Goal: Task Accomplishment & Management: Use online tool/utility

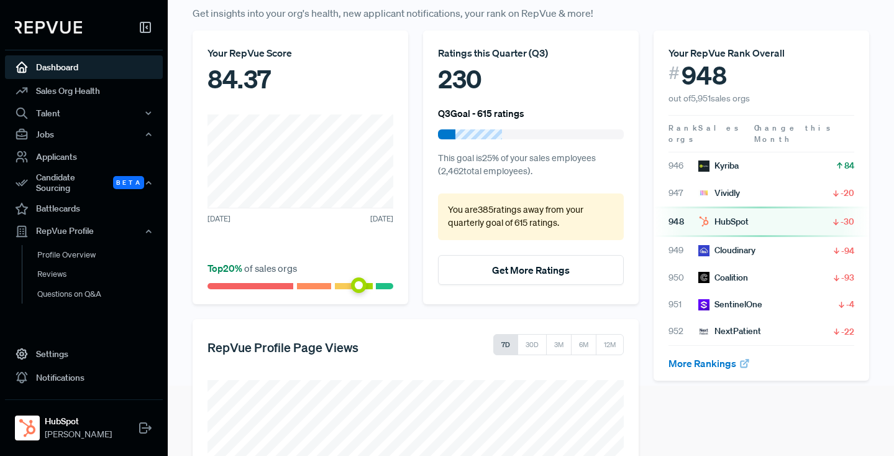
scroll to position [67, 0]
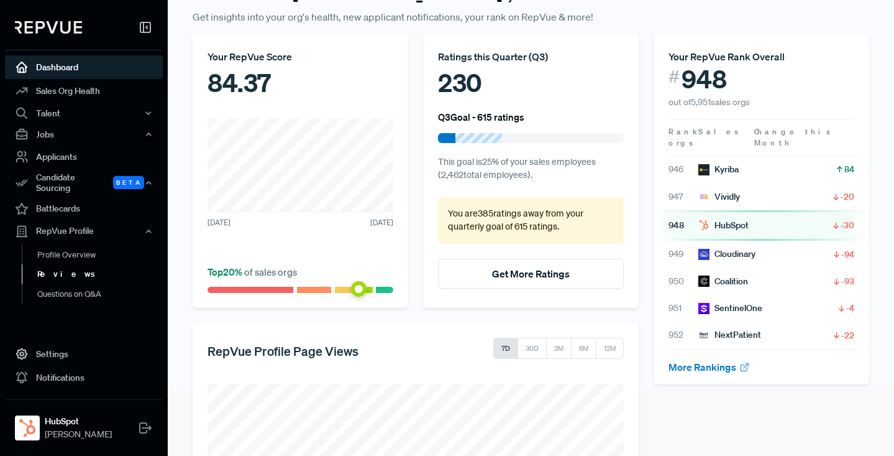
click at [51, 269] on link "Reviews" at bounding box center [101, 274] width 158 height 20
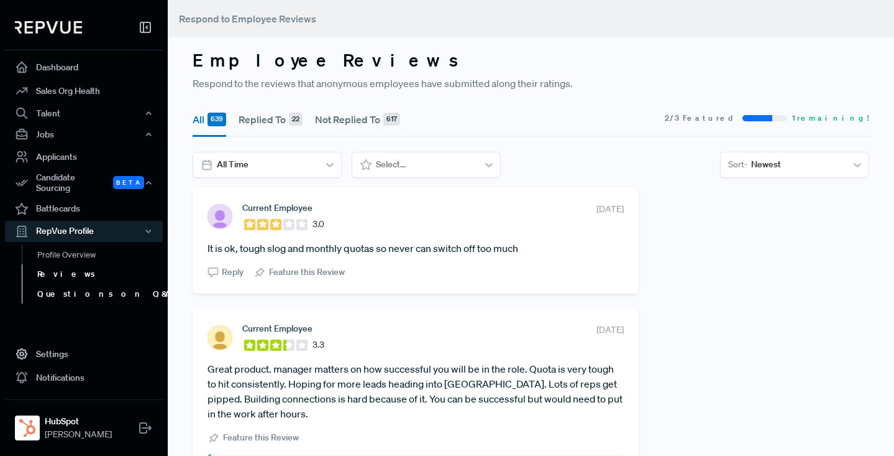
click at [55, 290] on link "Questions on Q&A" at bounding box center [101, 294] width 158 height 20
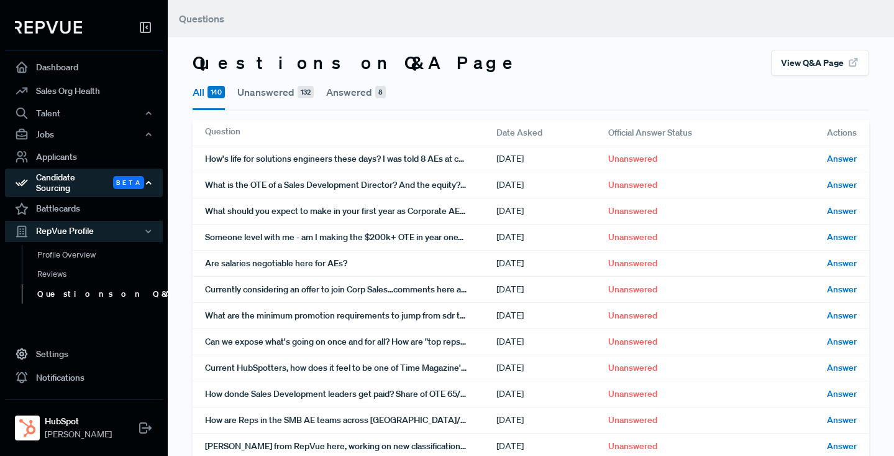
click at [64, 176] on div "Candidate Sourcing Beta" at bounding box center [84, 182] width 158 height 29
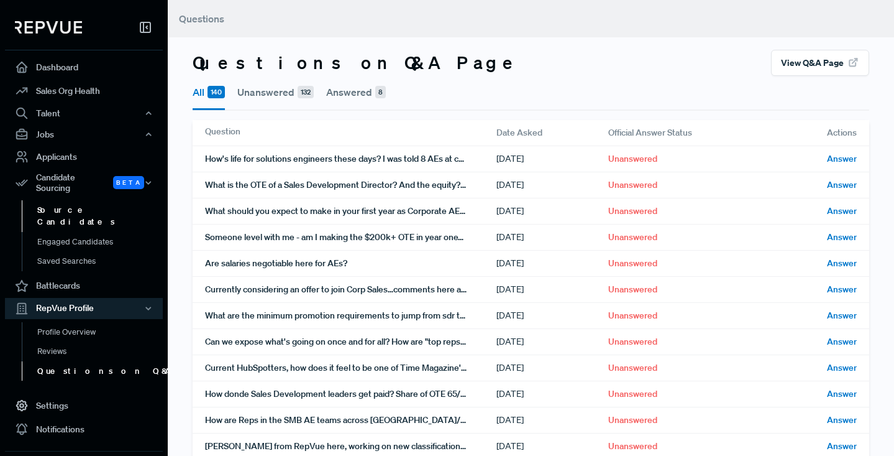
click at [65, 203] on link "Source Candidates" at bounding box center [101, 216] width 158 height 32
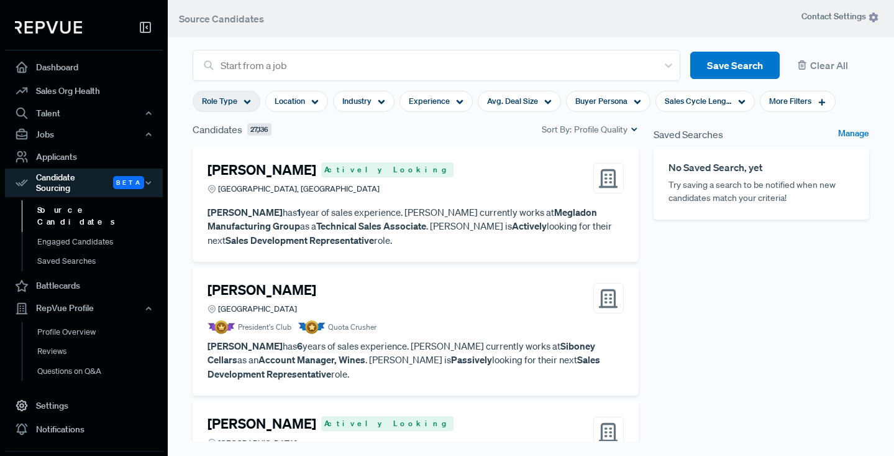
click at [246, 104] on icon at bounding box center [247, 101] width 7 height 7
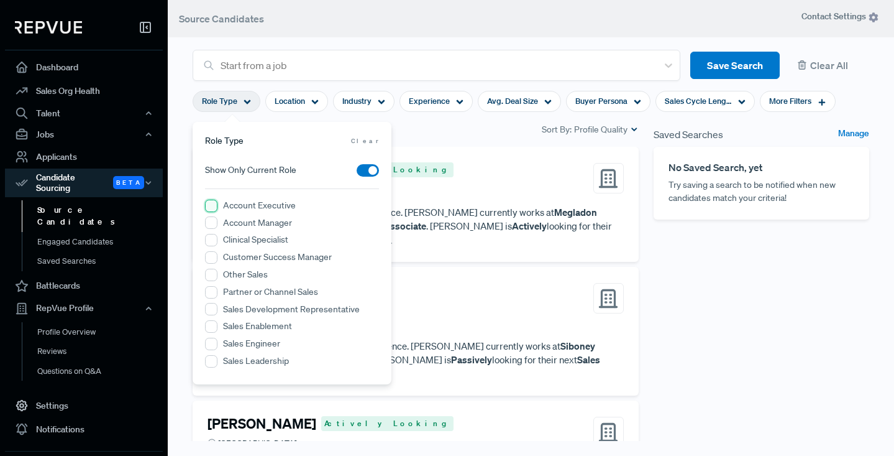
click at [209, 208] on Executive "Account Executive" at bounding box center [211, 206] width 12 height 12
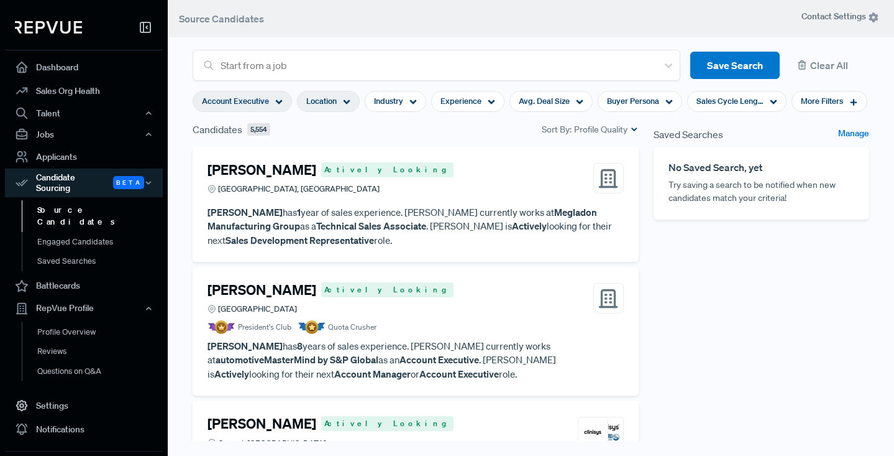
click at [349, 103] on icon at bounding box center [346, 101] width 7 height 7
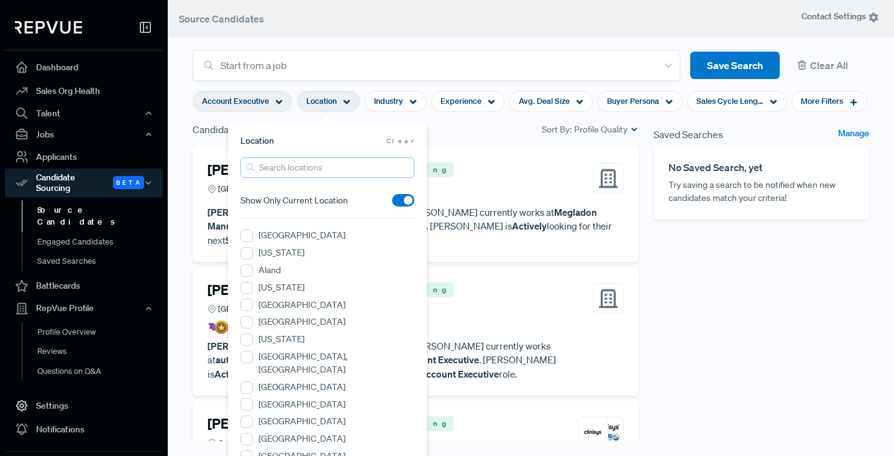
click at [293, 170] on input "search" at bounding box center [328, 167] width 174 height 21
type input "[US_STATE]"
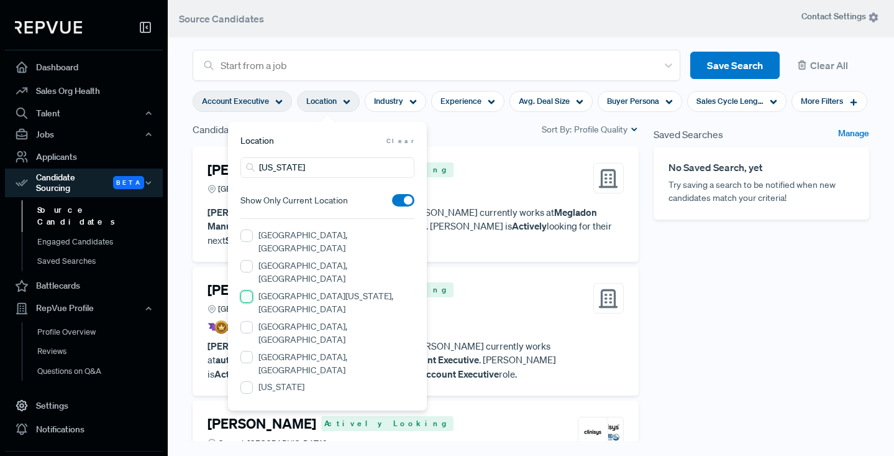
click at [246, 290] on NY "[GEOGRAPHIC_DATA][US_STATE], [GEOGRAPHIC_DATA]" at bounding box center [247, 296] width 12 height 12
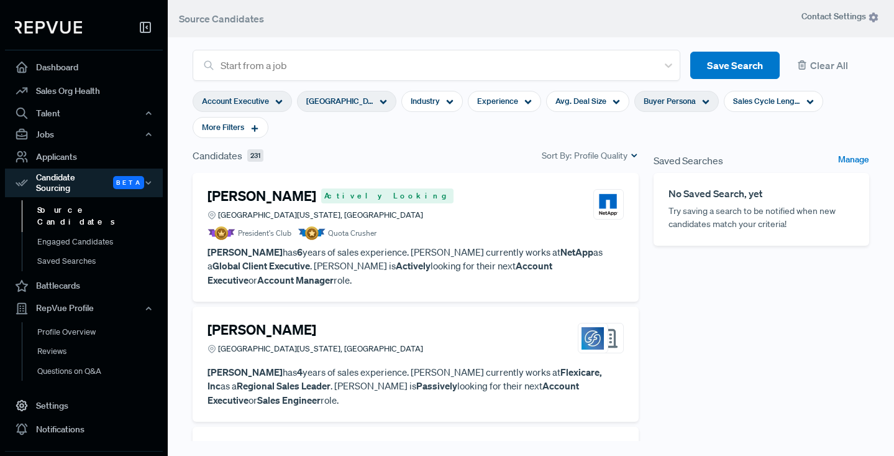
click at [702, 101] on icon at bounding box center [705, 101] width 7 height 7
click at [433, 127] on section "Account Executive [GEOGRAPHIC_DATA][US_STATE], [GEOGRAPHIC_DATA] Industry Exper…" at bounding box center [531, 114] width 677 height 67
click at [448, 228] on article "President's Club Quota Crusher" at bounding box center [416, 233] width 416 height 14
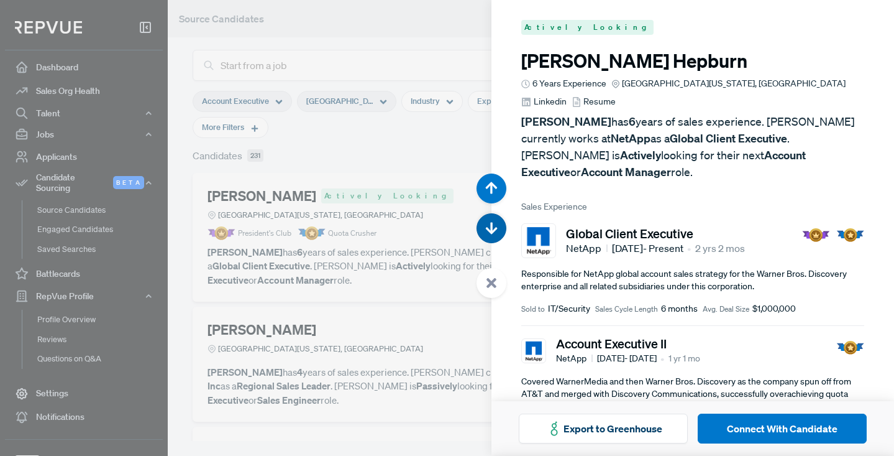
click at [490, 232] on use "button" at bounding box center [492, 228] width 12 height 12
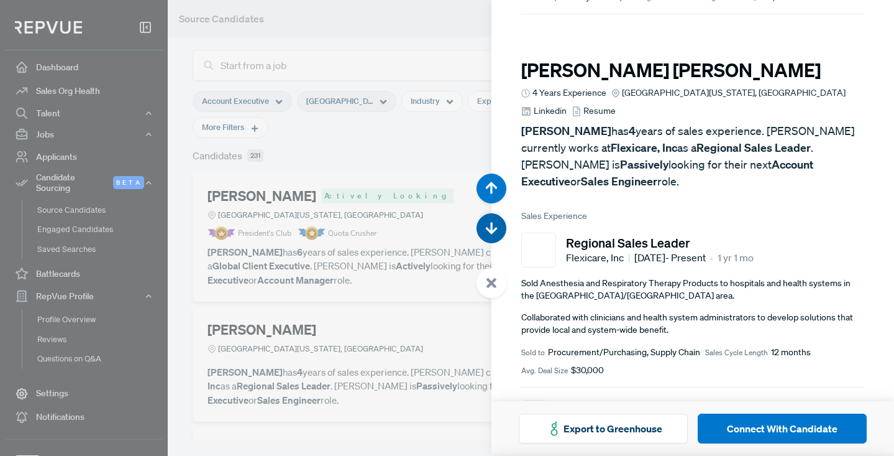
scroll to position [456, 0]
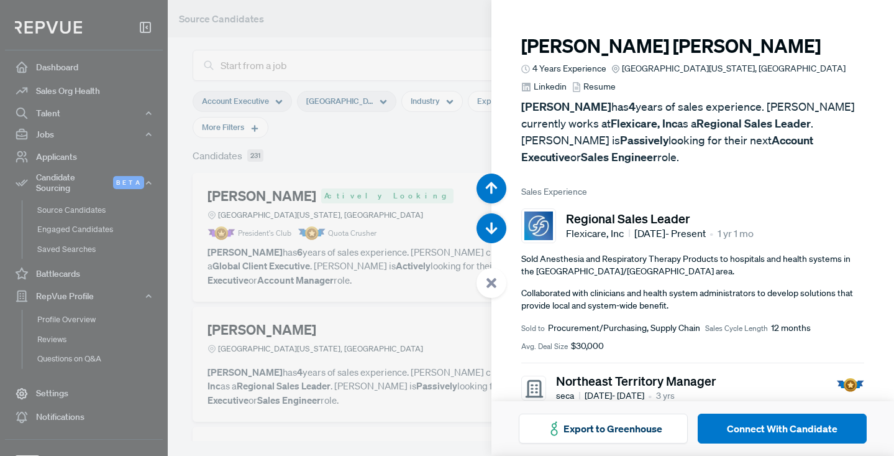
click at [393, 32] on div at bounding box center [447, 228] width 894 height 456
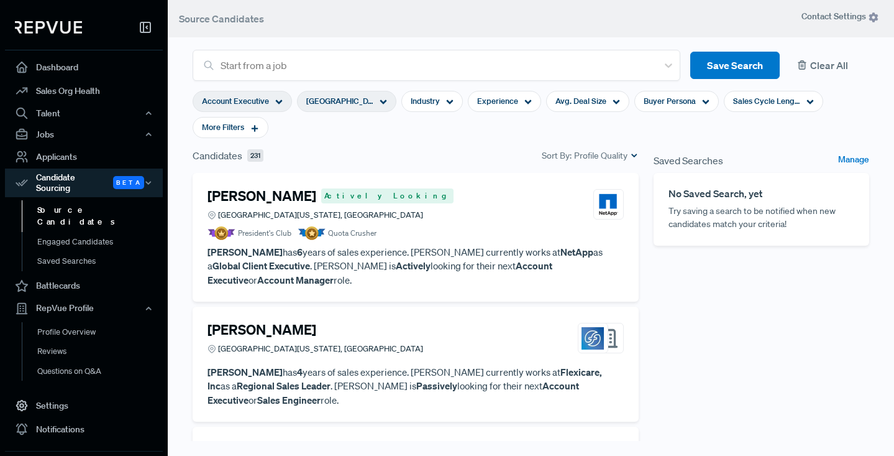
click at [822, 68] on button "Clear All" at bounding box center [830, 66] width 80 height 28
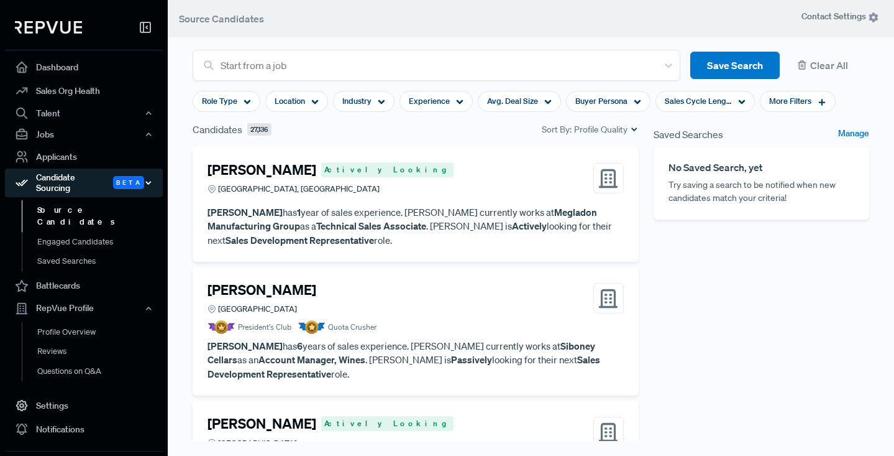
click at [150, 178] on icon "button" at bounding box center [148, 182] width 9 height 9
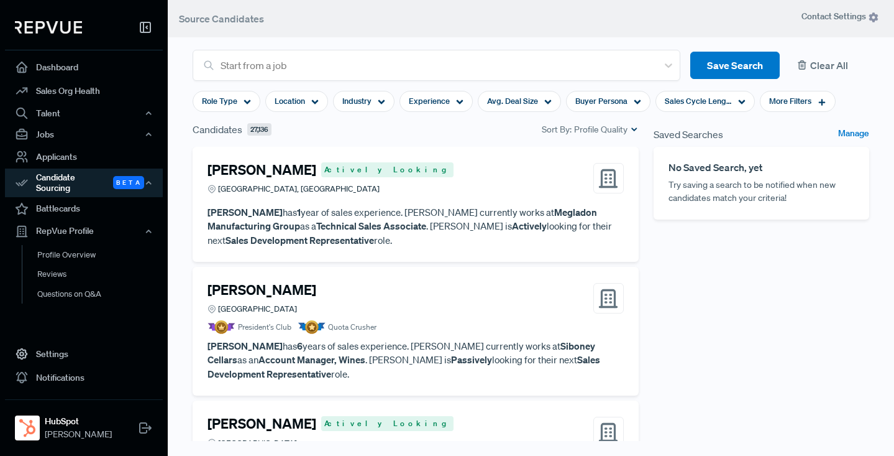
click at [822, 62] on button "Clear All" at bounding box center [830, 66] width 80 height 28
click at [53, 68] on link "Dashboard" at bounding box center [84, 67] width 158 height 24
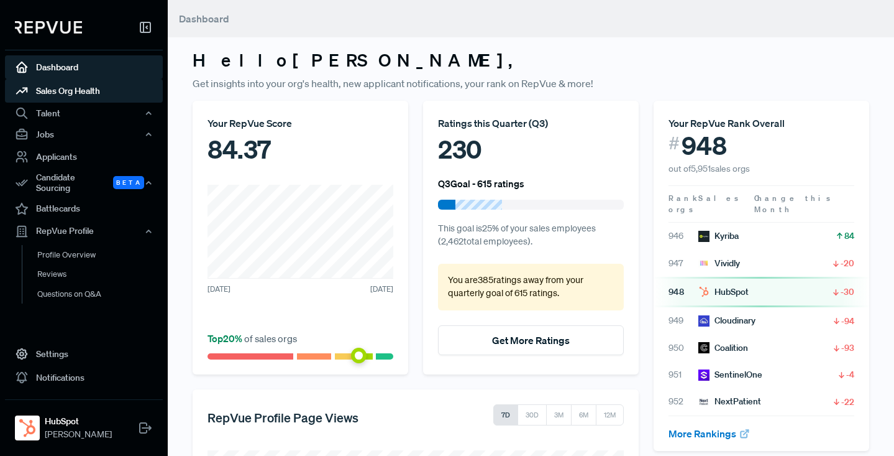
click at [54, 94] on link "Sales Org Health" at bounding box center [84, 91] width 158 height 24
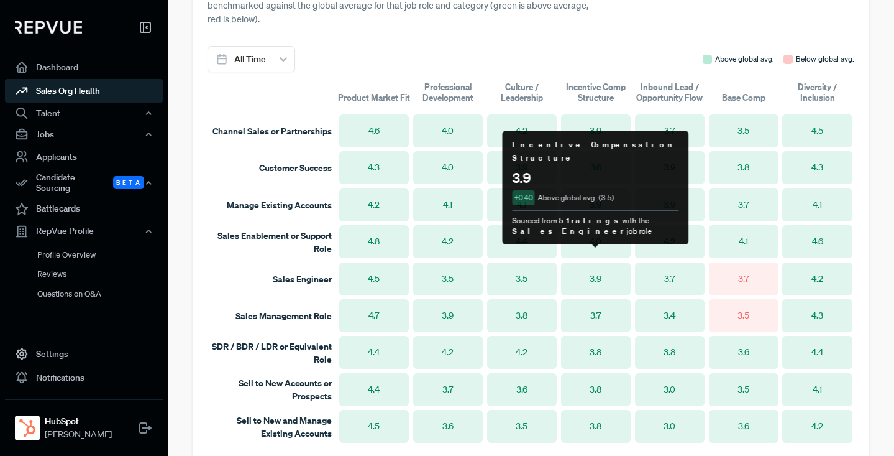
scroll to position [809, 0]
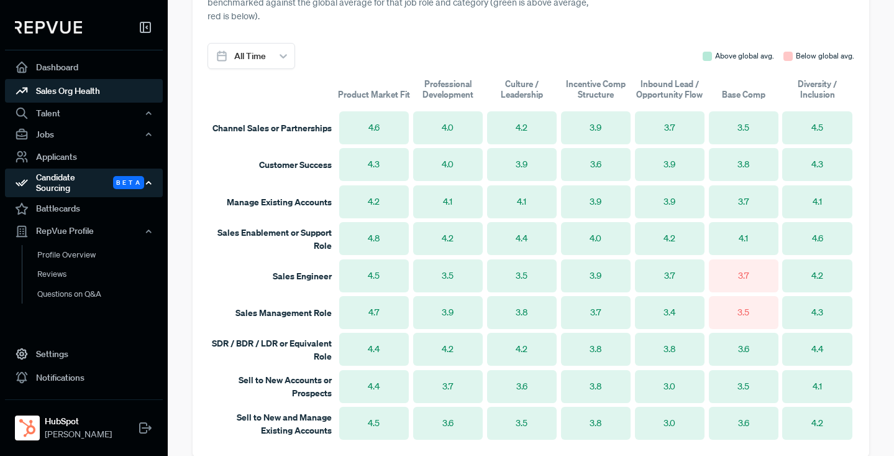
click at [65, 178] on div "Candidate Sourcing Beta" at bounding box center [84, 182] width 158 height 29
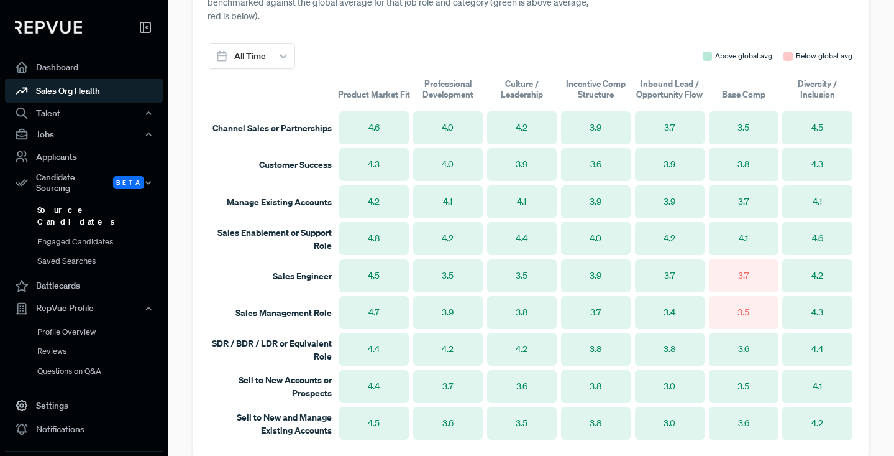
click at [68, 201] on link "Source Candidates" at bounding box center [101, 216] width 158 height 32
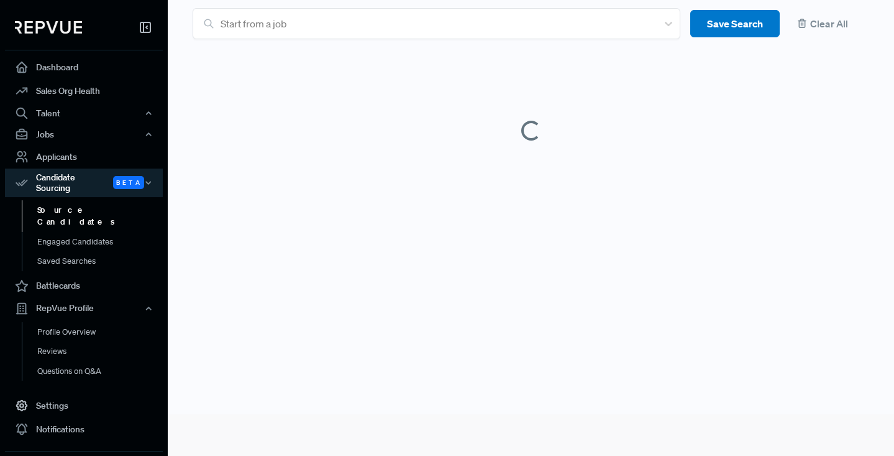
scroll to position [22, 0]
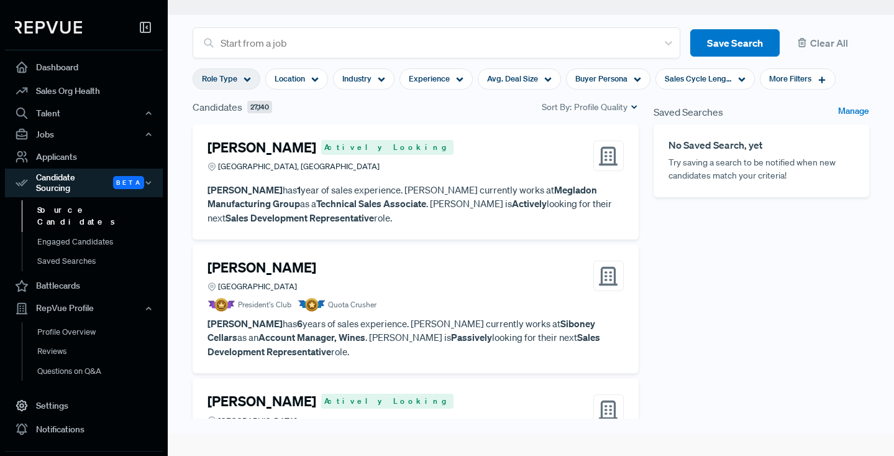
click at [245, 77] on icon at bounding box center [247, 79] width 7 height 7
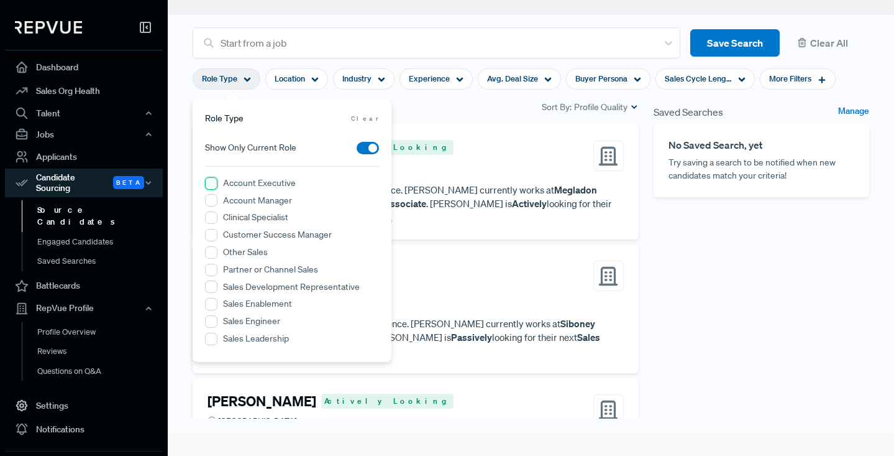
click at [211, 183] on Executive "Account Executive" at bounding box center [211, 183] width 12 height 12
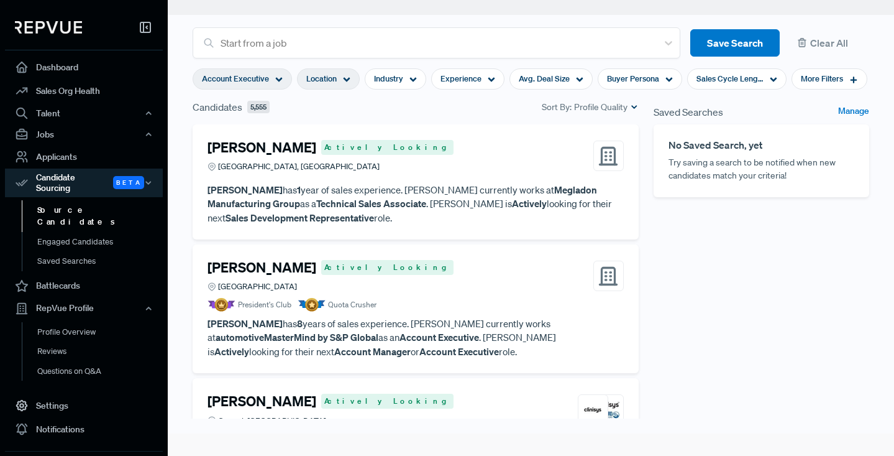
click at [345, 80] on use at bounding box center [347, 80] width 7 height 4
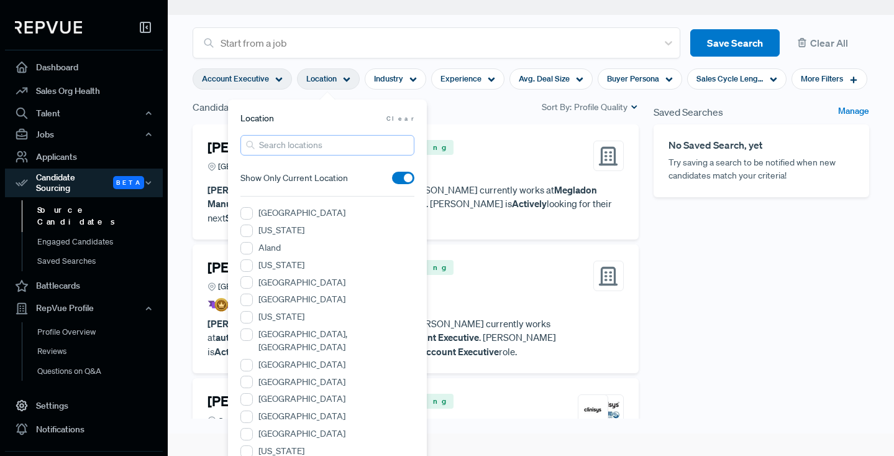
click at [283, 147] on input "search" at bounding box center [328, 145] width 174 height 21
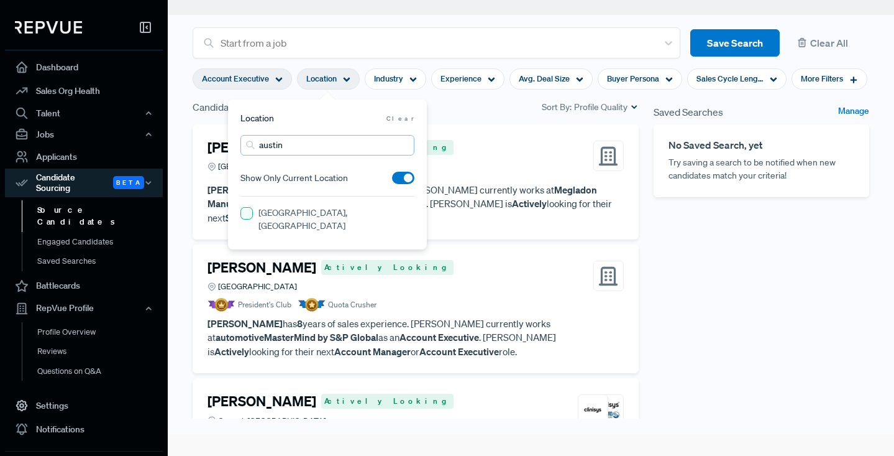
type input "austin"
click at [244, 214] on TX "[GEOGRAPHIC_DATA], [GEOGRAPHIC_DATA]" at bounding box center [247, 213] width 12 height 12
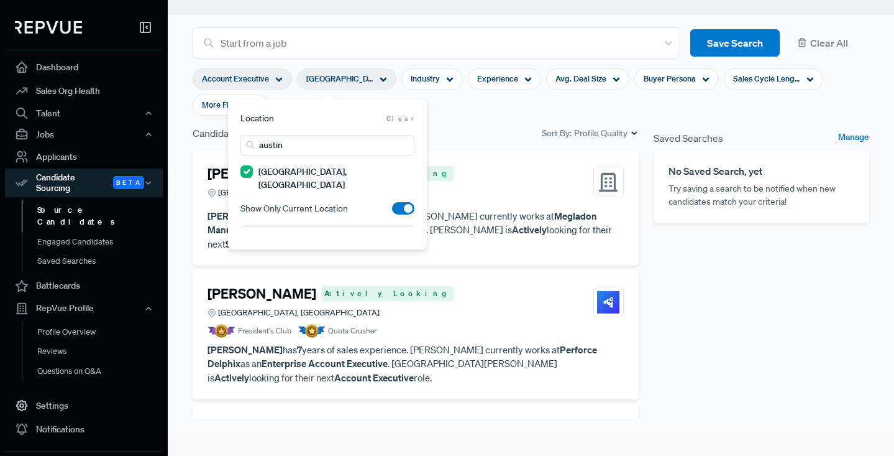
click at [405, 202] on span at bounding box center [403, 208] width 22 height 12
click at [392, 211] on input "checkbox" at bounding box center [392, 211] width 0 height 0
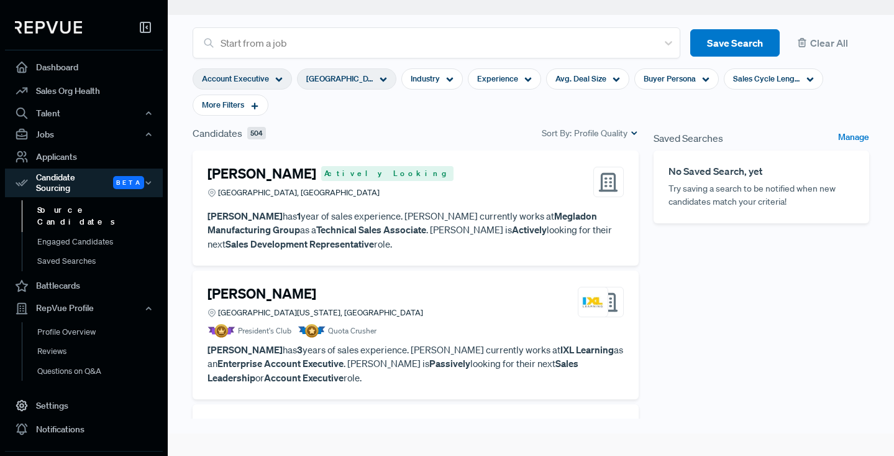
click at [464, 115] on section "Account Executive [GEOGRAPHIC_DATA], [GEOGRAPHIC_DATA] Industry Experience Avg.…" at bounding box center [531, 91] width 677 height 67
click at [259, 105] on icon at bounding box center [254, 105] width 9 height 9
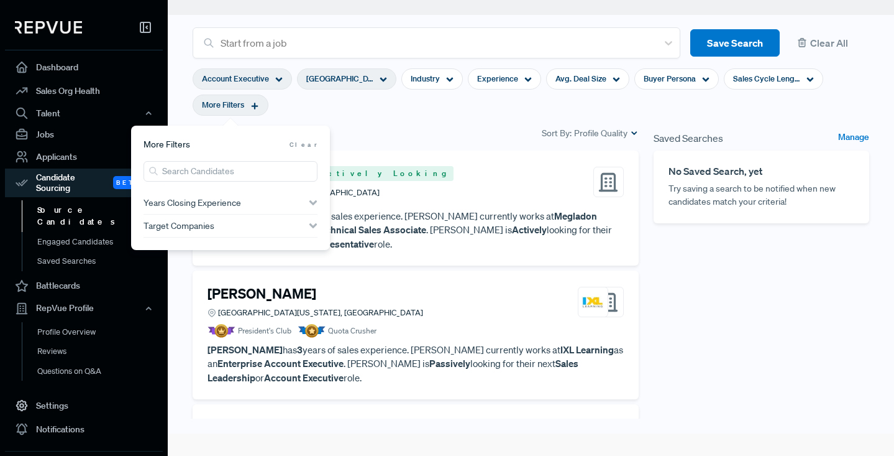
click at [308, 201] on div "Years Closing Experience" at bounding box center [231, 203] width 174 height 10
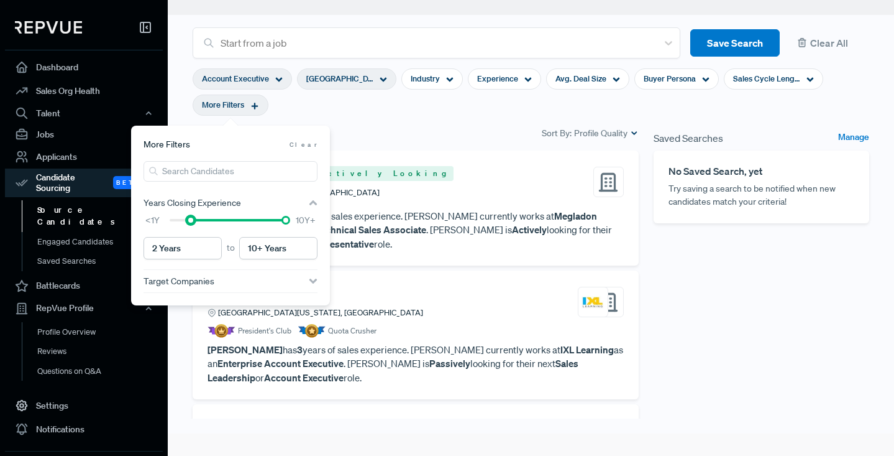
type input "3 Years"
drag, startPoint x: 168, startPoint y: 221, endPoint x: 197, endPoint y: 221, distance: 29.2
click at [197, 221] on div at bounding box center [201, 220] width 9 height 9
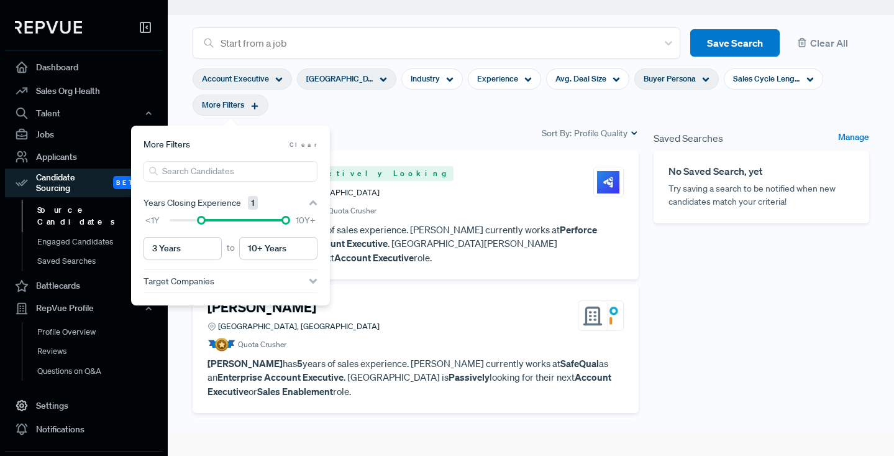
click at [704, 76] on icon at bounding box center [705, 79] width 7 height 7
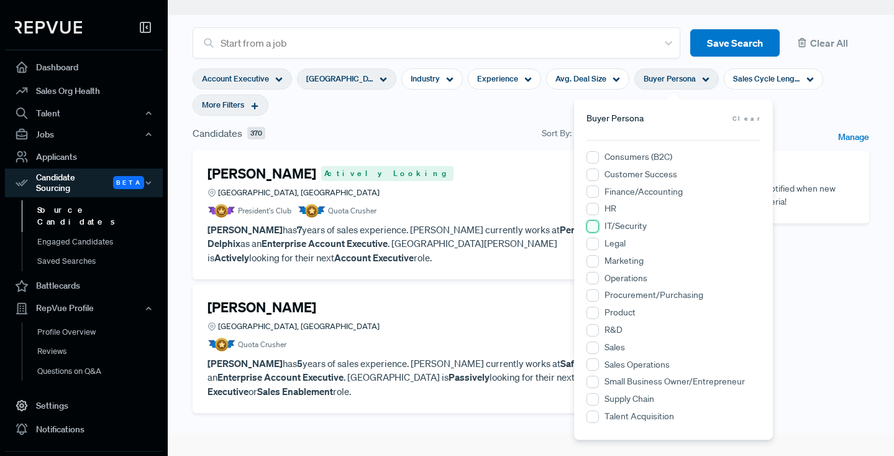
click at [593, 224] on input "IT/Security" at bounding box center [593, 226] width 12 height 12
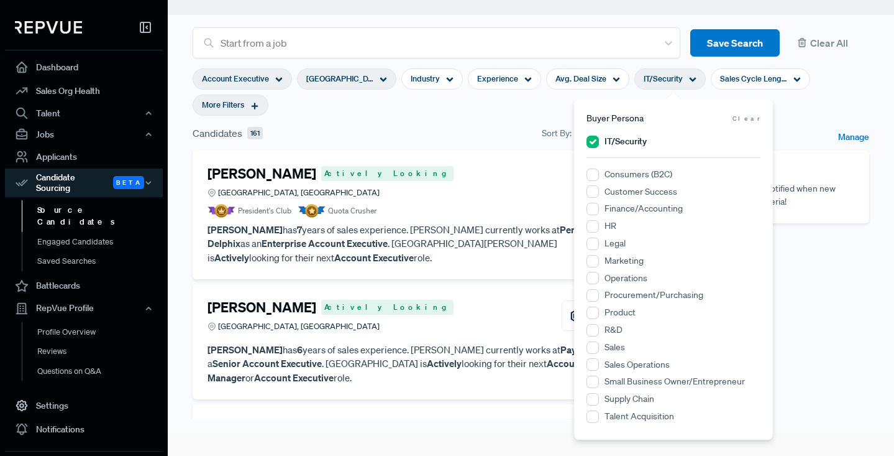
click at [259, 103] on div "More Filters" at bounding box center [231, 104] width 76 height 21
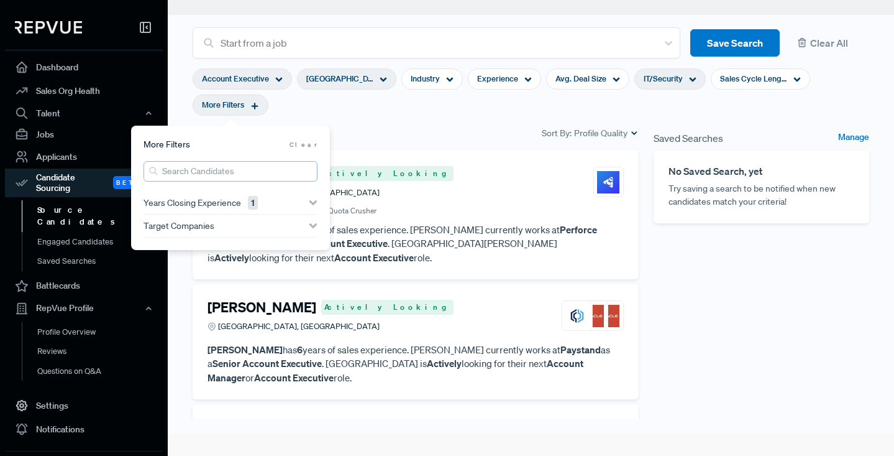
click at [215, 167] on input "search" at bounding box center [231, 171] width 174 height 21
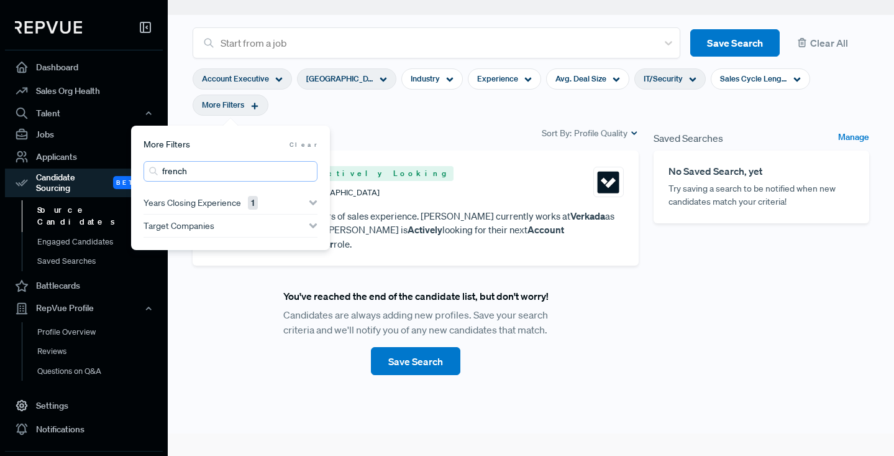
type input "french"
click at [447, 104] on section "Account Executive [GEOGRAPHIC_DATA], [GEOGRAPHIC_DATA] Industry Experience Avg.…" at bounding box center [531, 91] width 677 height 67
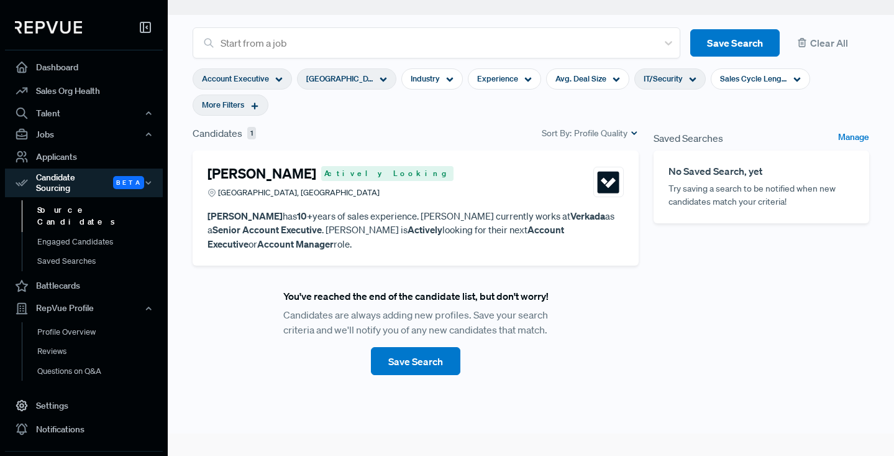
click at [256, 107] on icon at bounding box center [254, 105] width 9 height 9
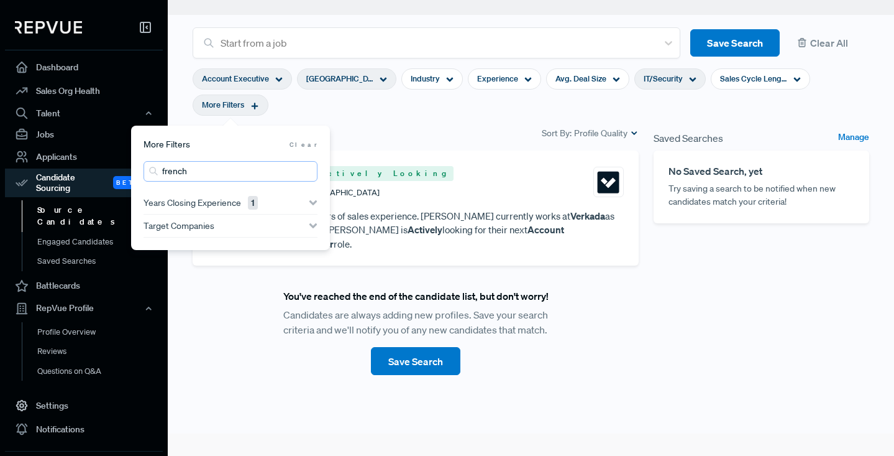
click at [191, 175] on input "french" at bounding box center [231, 171] width 174 height 21
type input "f"
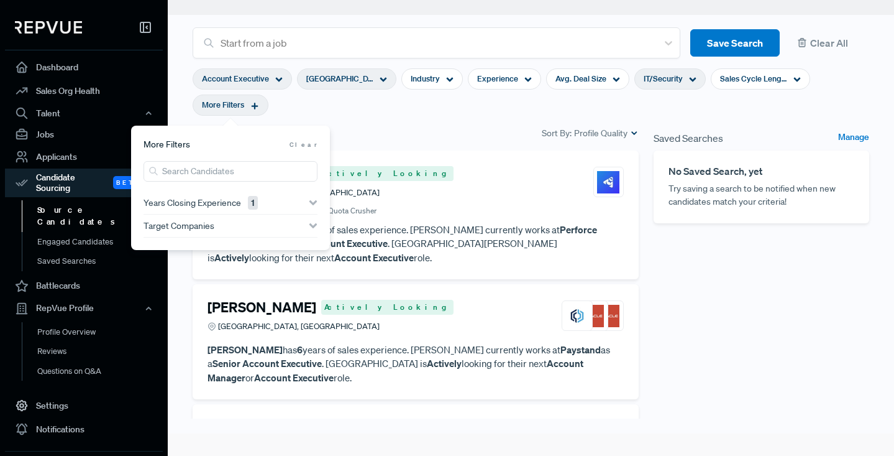
click at [456, 129] on div "Candidates 161 Sort By: Profile Quality" at bounding box center [416, 133] width 446 height 15
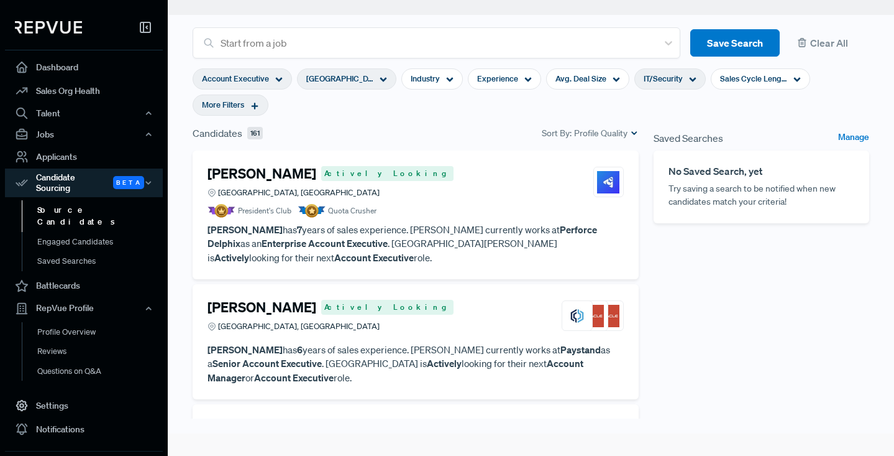
click at [497, 210] on article "President's Club Quota Crusher" at bounding box center [416, 211] width 416 height 14
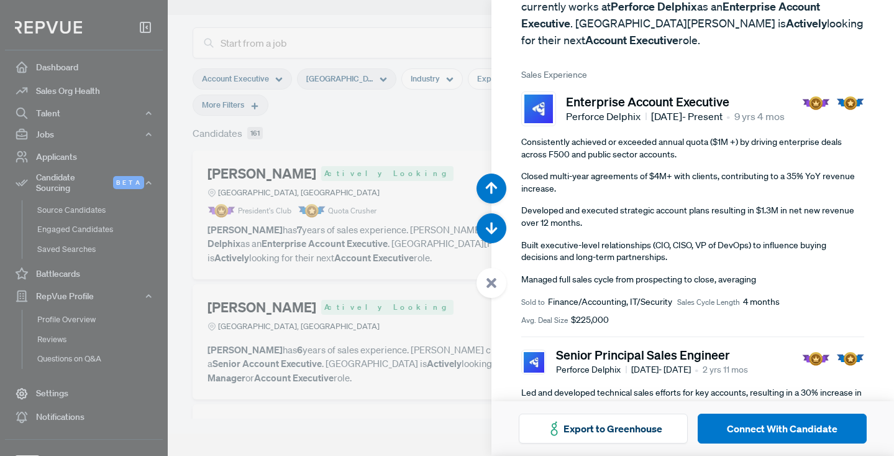
scroll to position [134, 0]
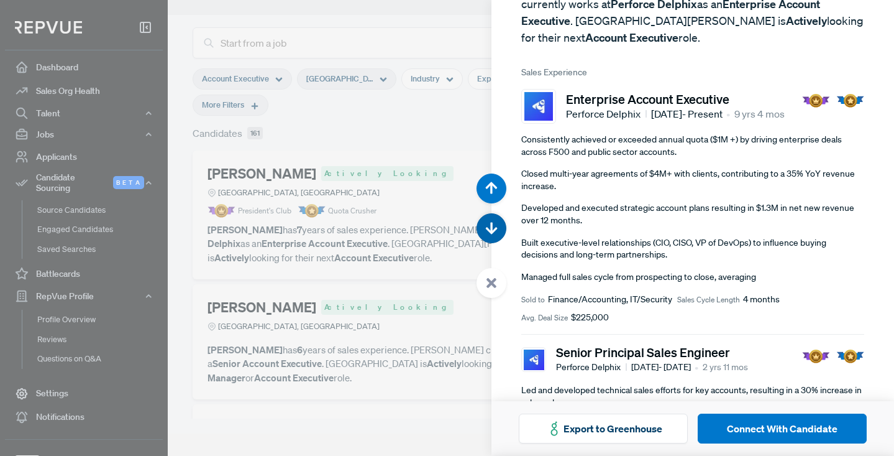
click at [490, 229] on icon "button" at bounding box center [491, 228] width 12 height 12
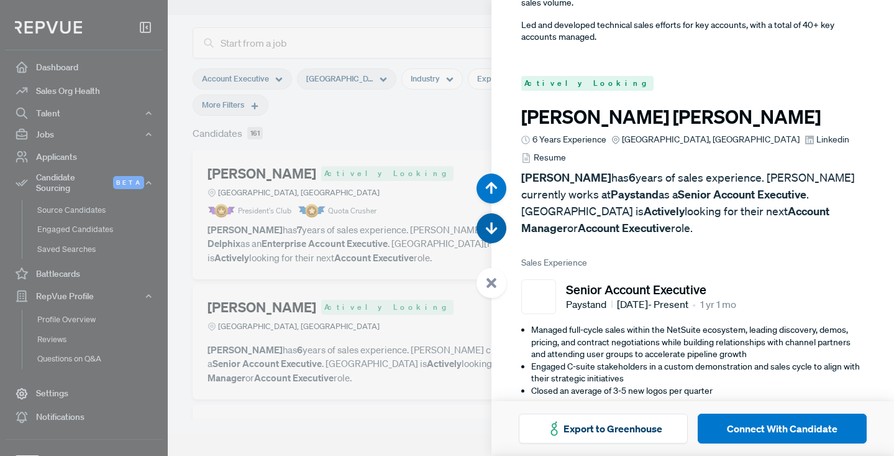
scroll to position [456, 0]
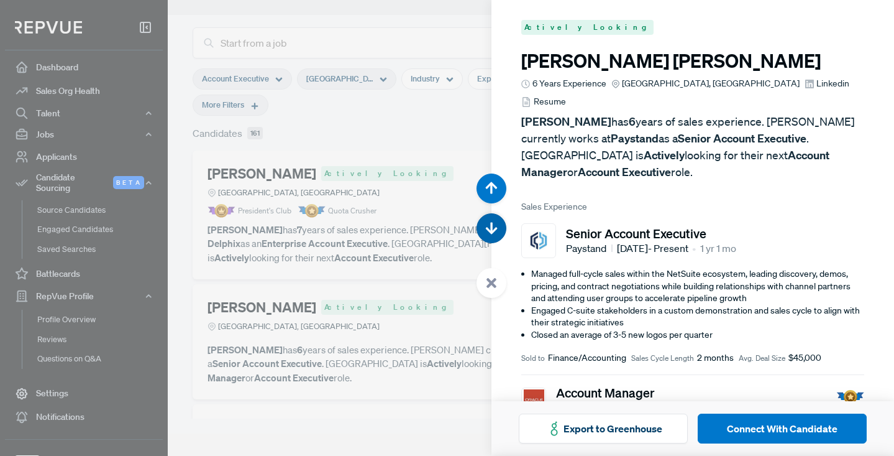
click at [490, 229] on icon "button" at bounding box center [491, 228] width 12 height 12
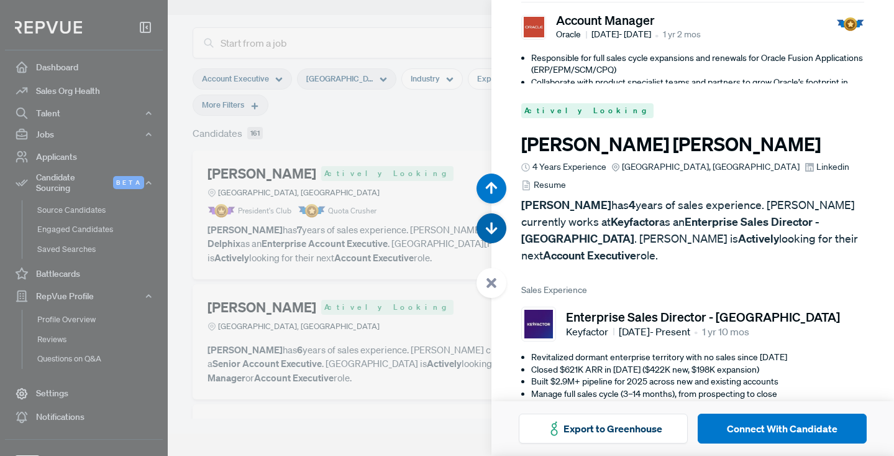
scroll to position [911, 0]
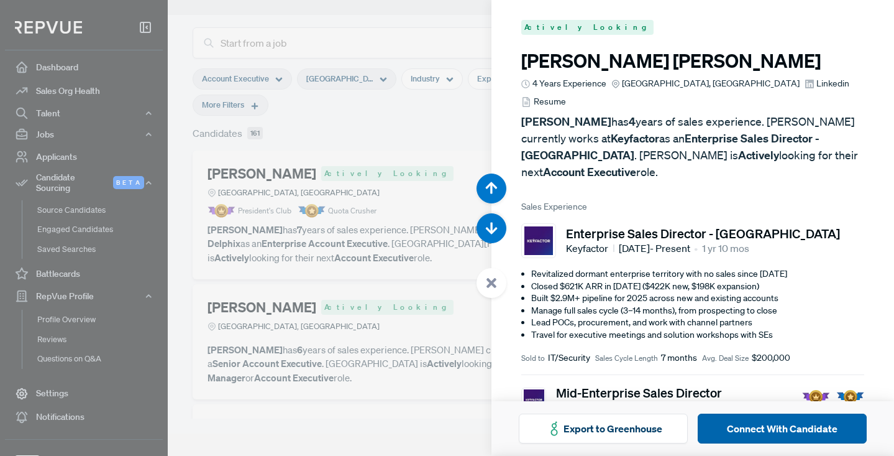
click at [790, 426] on button "Connect With Candidate" at bounding box center [782, 428] width 169 height 30
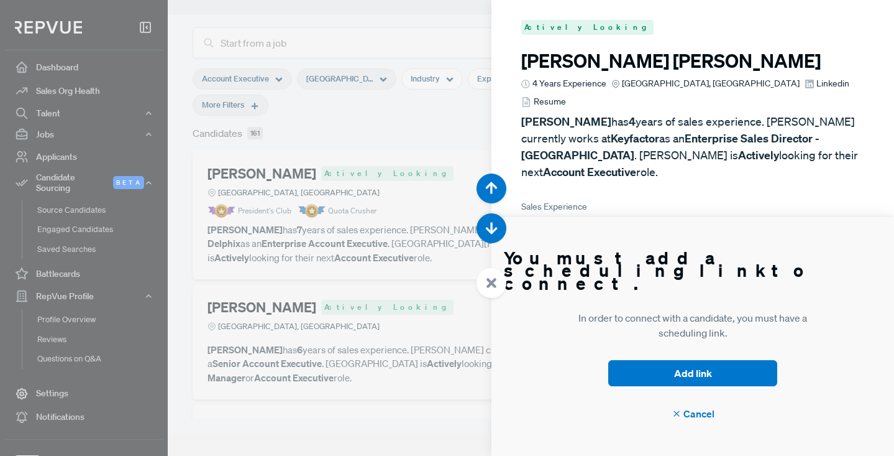
click at [444, 29] on div at bounding box center [447, 228] width 894 height 456
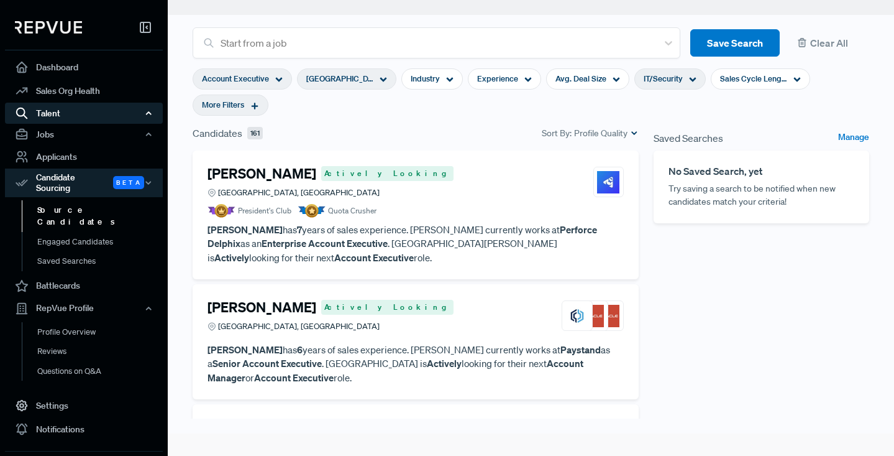
click at [55, 113] on div "Talent" at bounding box center [84, 113] width 158 height 21
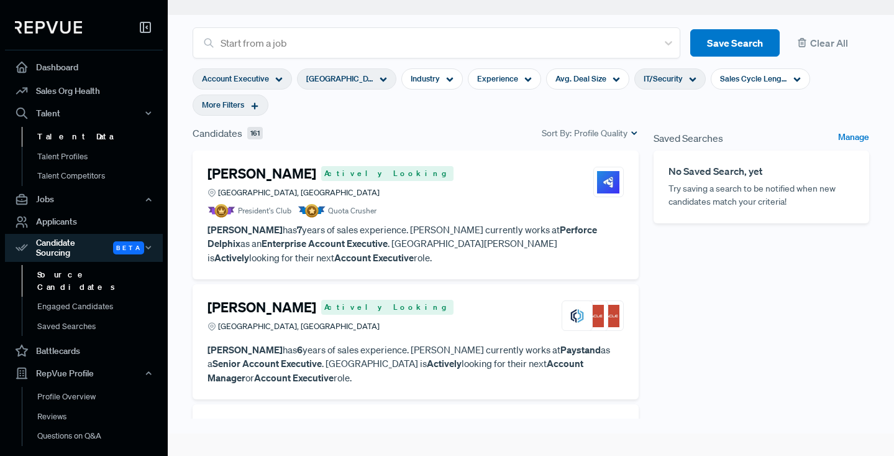
click at [60, 136] on link "Talent Data" at bounding box center [101, 137] width 158 height 20
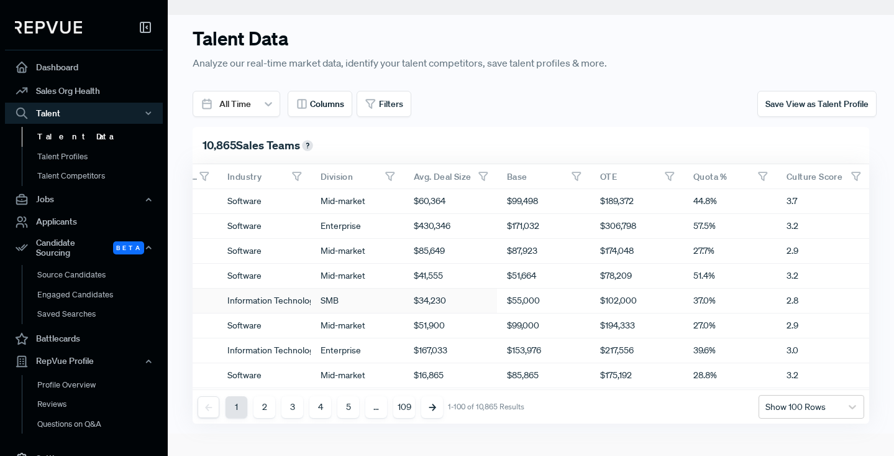
scroll to position [0, 627]
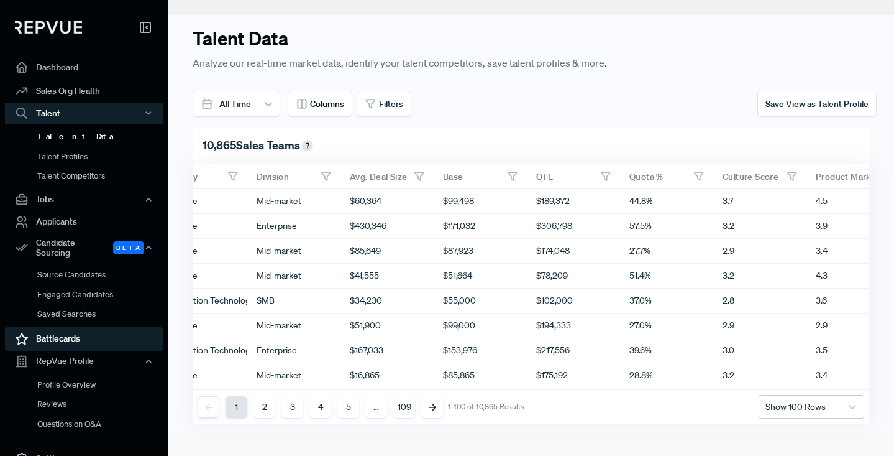
click at [58, 331] on link "Battlecards" at bounding box center [84, 339] width 158 height 24
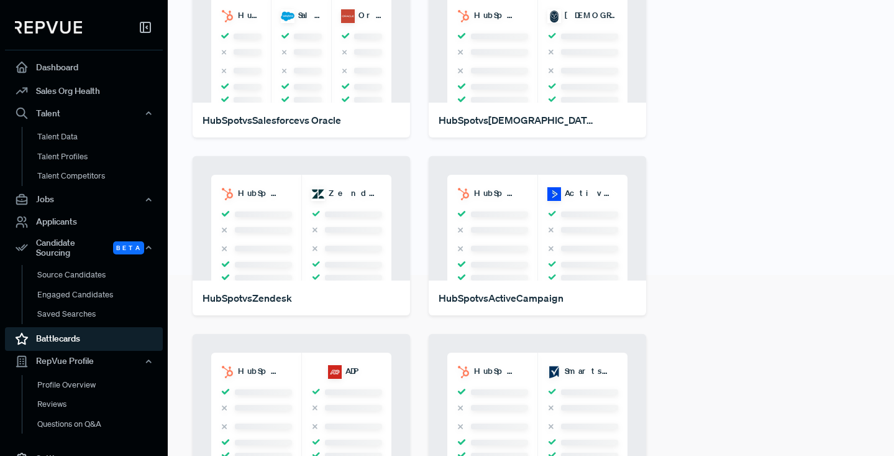
scroll to position [191, 0]
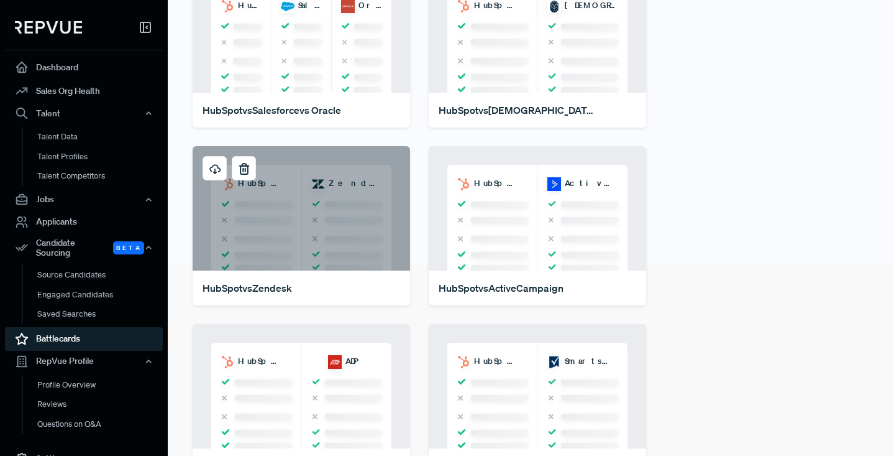
click at [331, 203] on div "HubSpot Zendesk" at bounding box center [302, 208] width 218 height 124
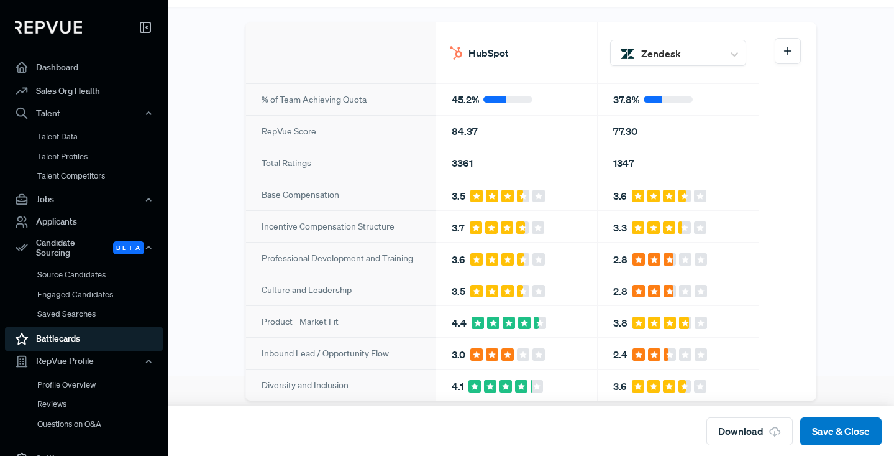
scroll to position [75, 0]
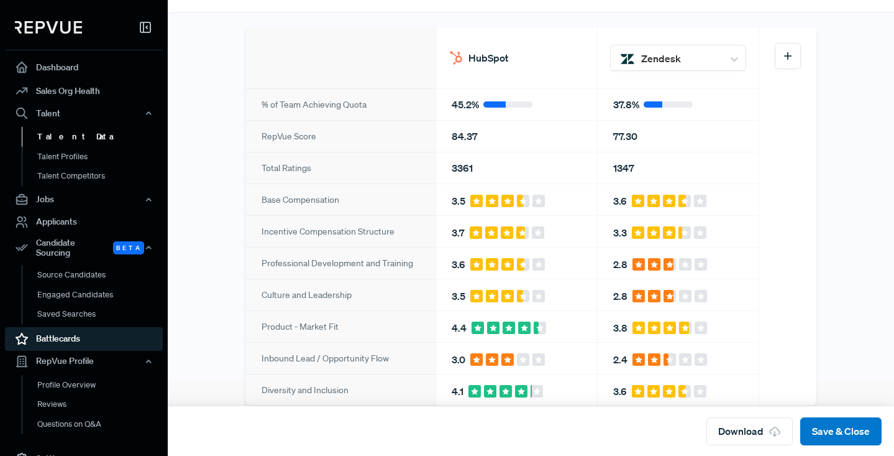
click at [61, 136] on link "Talent Data" at bounding box center [101, 137] width 158 height 20
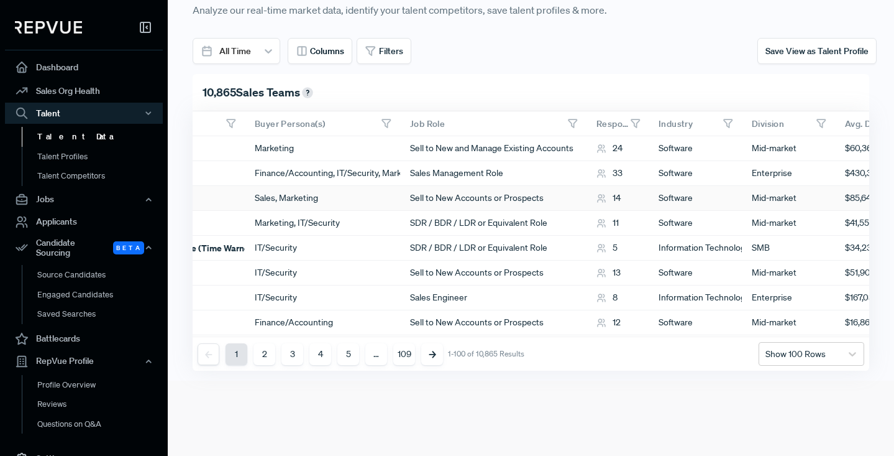
scroll to position [0, 129]
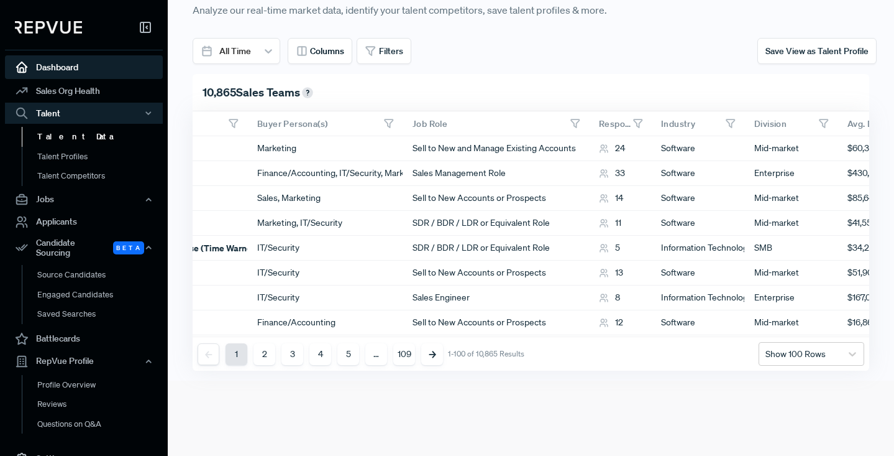
click at [47, 67] on link "Dashboard" at bounding box center [84, 67] width 158 height 24
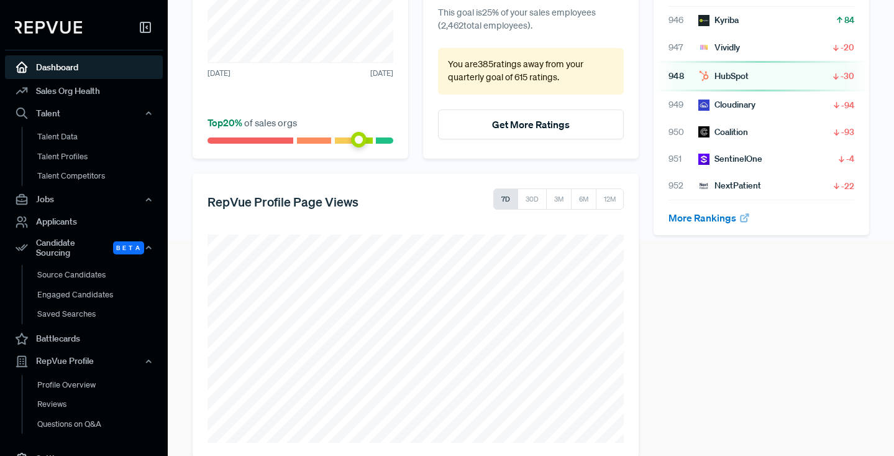
scroll to position [237, 0]
